Goal: Transaction & Acquisition: Subscribe to service/newsletter

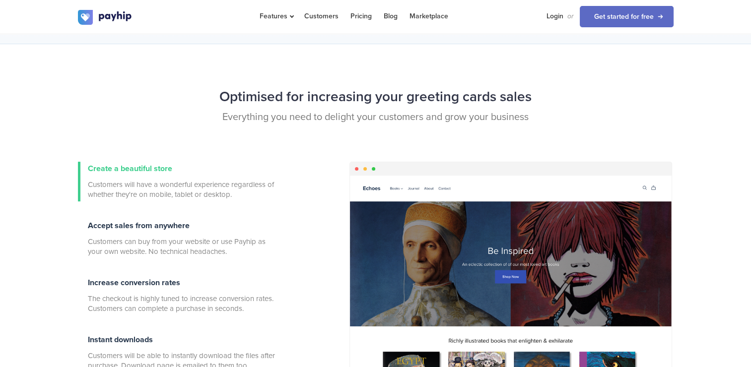
scroll to position [267, 0]
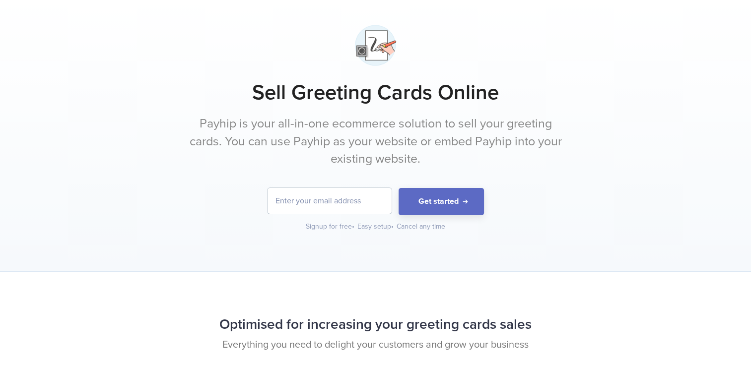
scroll to position [39, 0]
click at [296, 203] on input "email" at bounding box center [330, 201] width 124 height 26
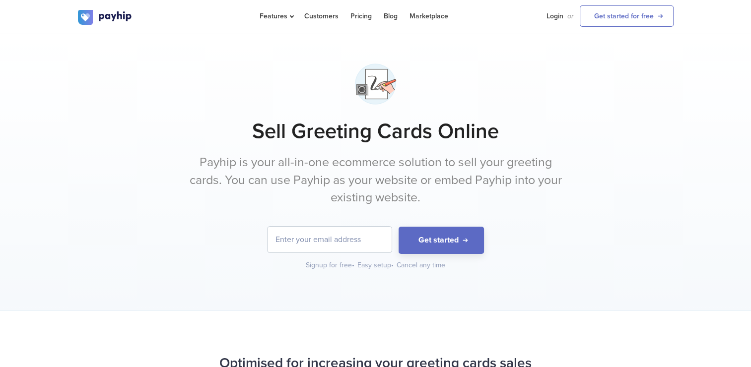
click at [309, 241] on input "email" at bounding box center [330, 240] width 124 height 26
click at [309, 241] on input "danrissler_2@icloud.com" at bounding box center [330, 240] width 124 height 26
type input "danrissler_2@icloud.com"
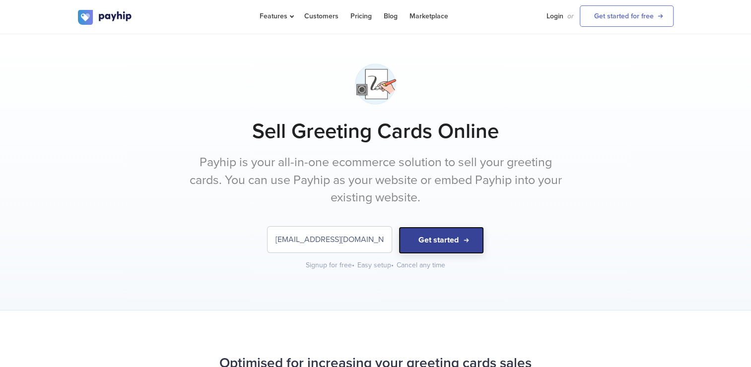
click at [403, 238] on button "Get started" at bounding box center [441, 240] width 85 height 27
